Goal: Information Seeking & Learning: Understand process/instructions

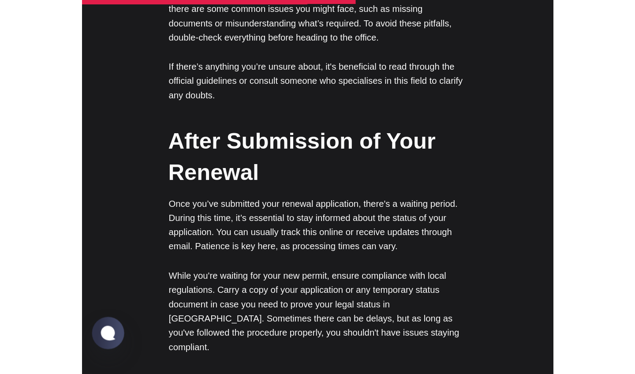
scroll to position [1448, 0]
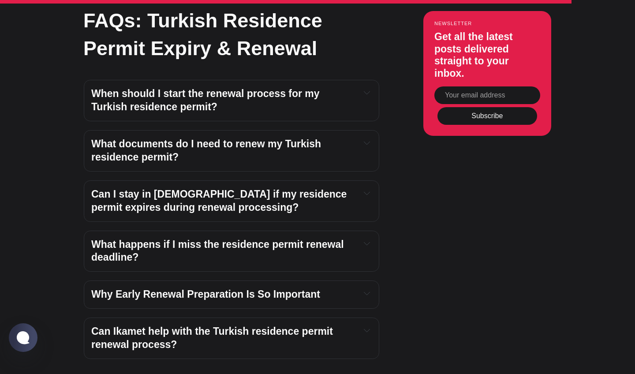
scroll to position [2304, 0]
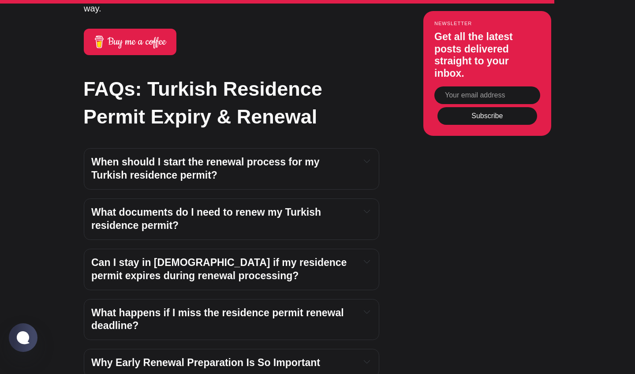
scroll to position [2255, 0]
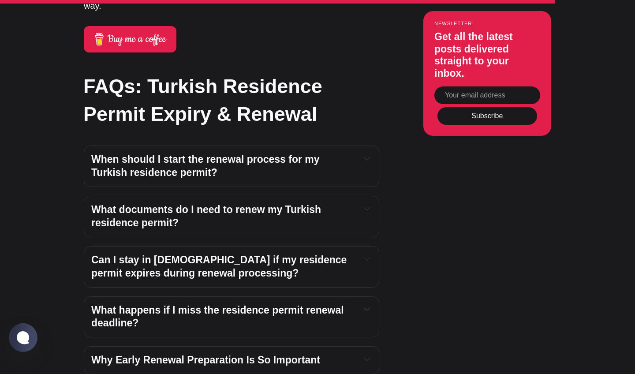
click at [194, 153] on h4 "When should I start the renewal process for my Turkish residence permit?" at bounding box center [222, 166] width 262 height 26
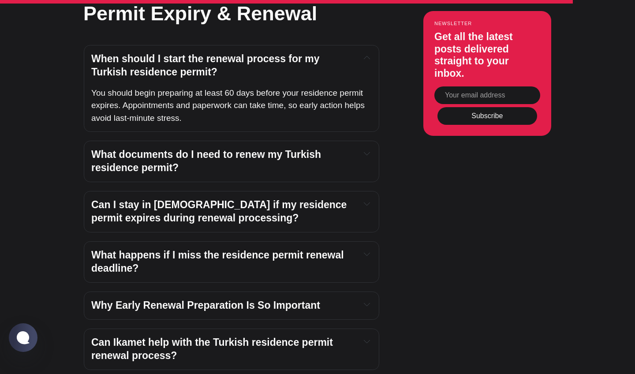
scroll to position [2357, 0]
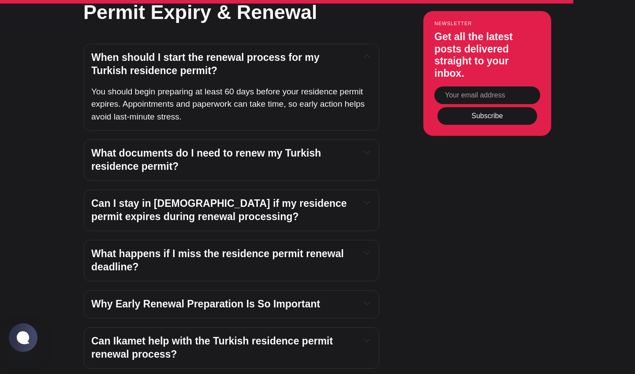
click at [196, 197] on strong "Can I stay in [DEMOGRAPHIC_DATA] if my residence permit expires during renewal …" at bounding box center [220, 209] width 258 height 25
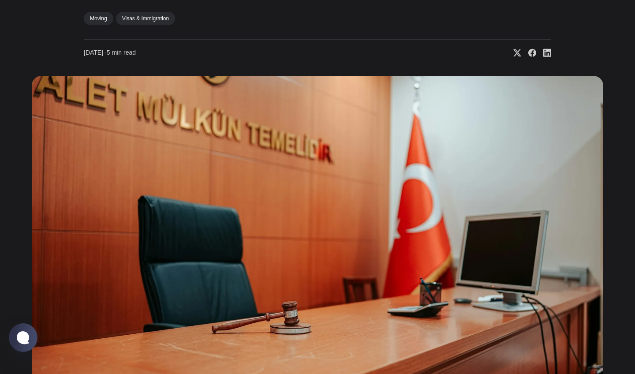
scroll to position [207, 0]
